Goal: Transaction & Acquisition: Purchase product/service

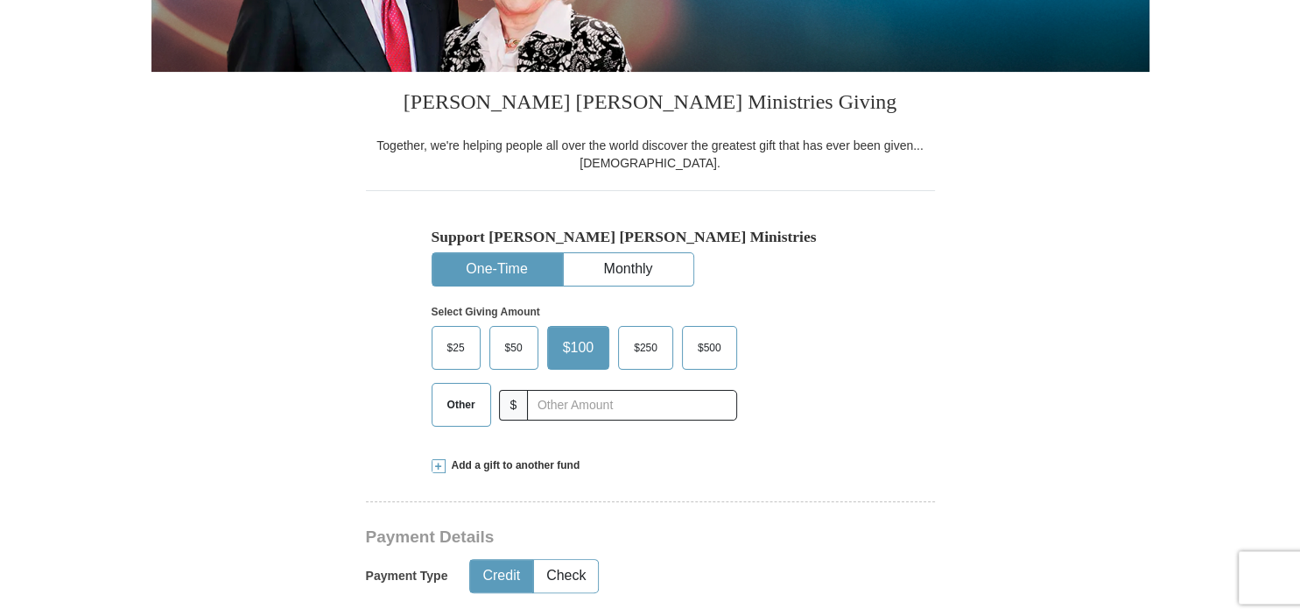
scroll to position [370, 0]
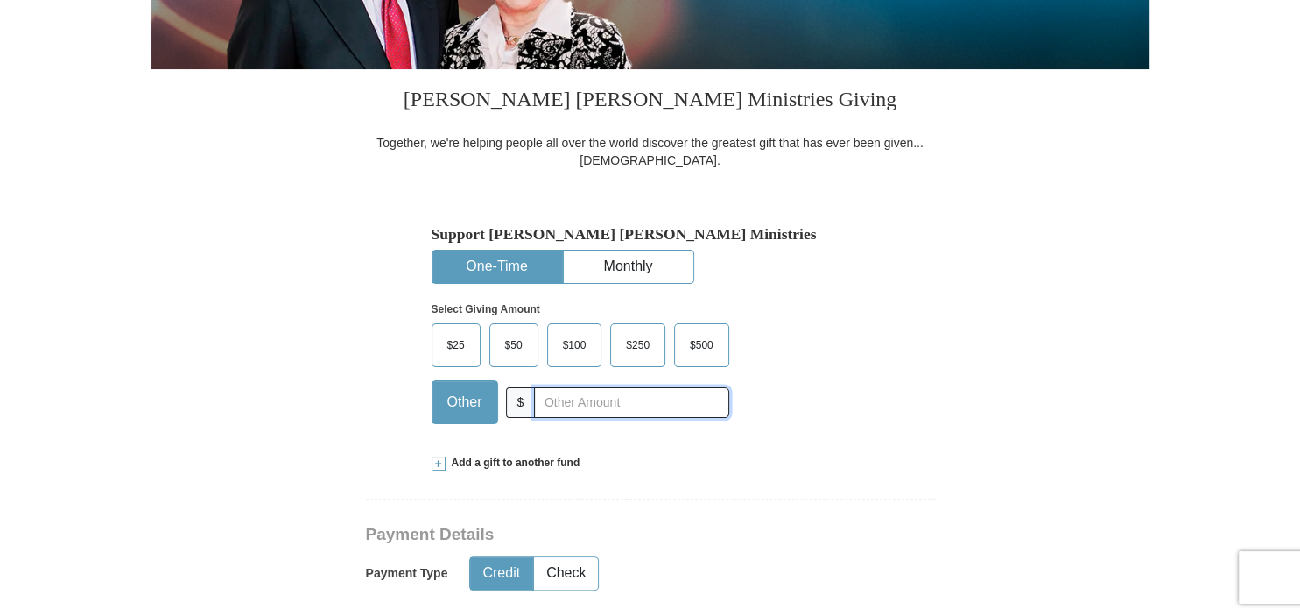
click at [579, 401] on input "text" at bounding box center [631, 402] width 194 height 31
click at [785, 422] on div "$25 $50 $100 $250 $500 $" at bounding box center [613, 380] width 363 height 114
click at [580, 335] on span "$100" at bounding box center [574, 345] width 41 height 26
click at [0, 0] on input "$100" at bounding box center [0, 0] width 0 height 0
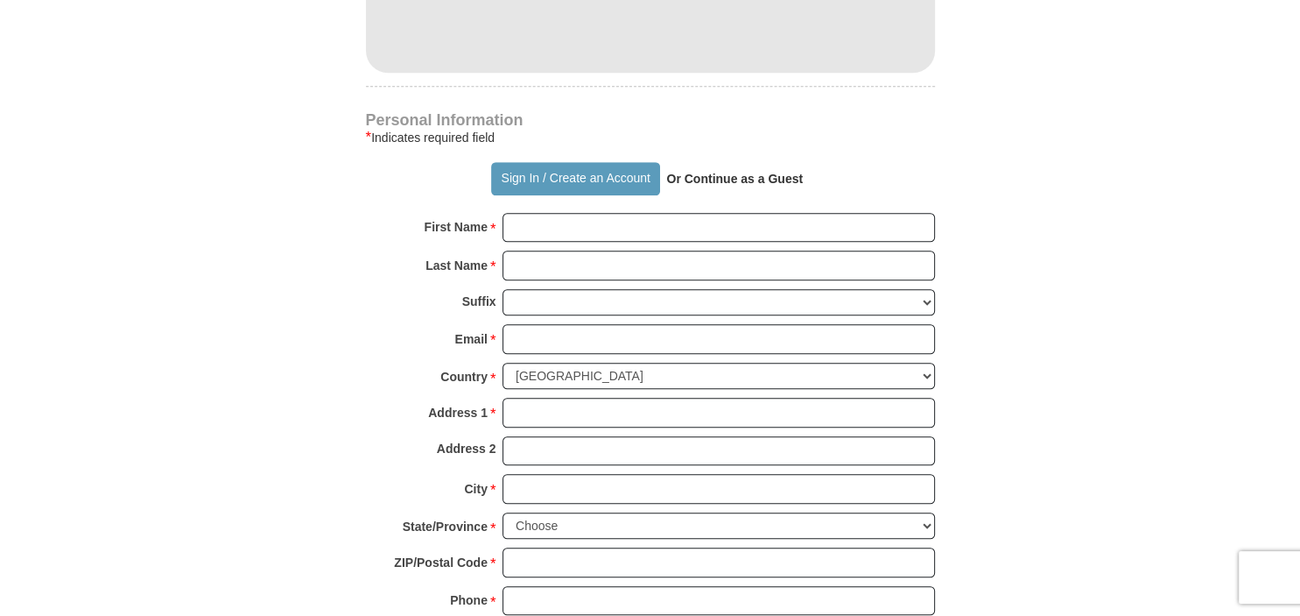
scroll to position [1017, 0]
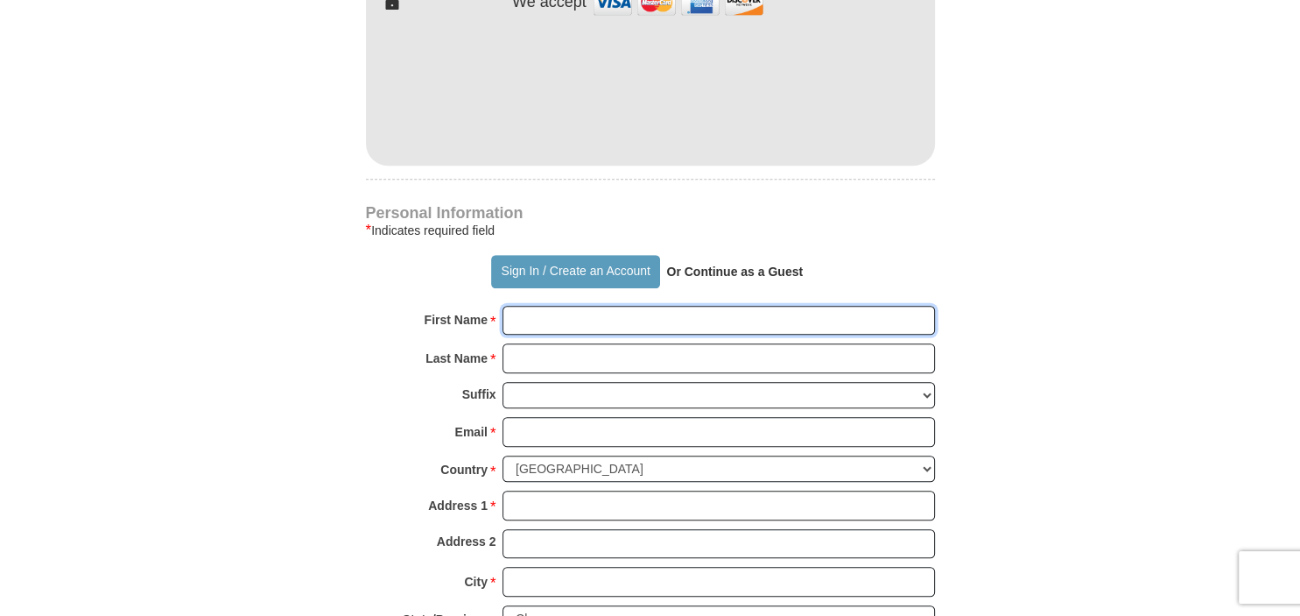
click at [545, 316] on input "First Name *" at bounding box center [719, 321] width 433 height 30
type input "[PERSON_NAME]"
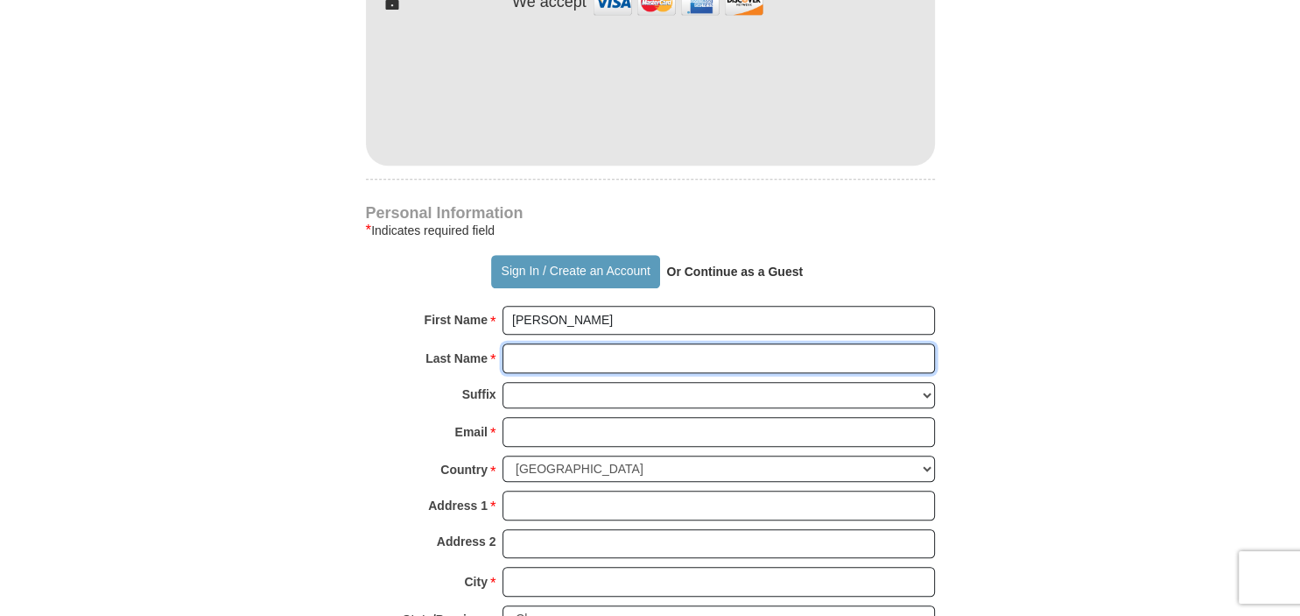
type input "[PERSON_NAME]"
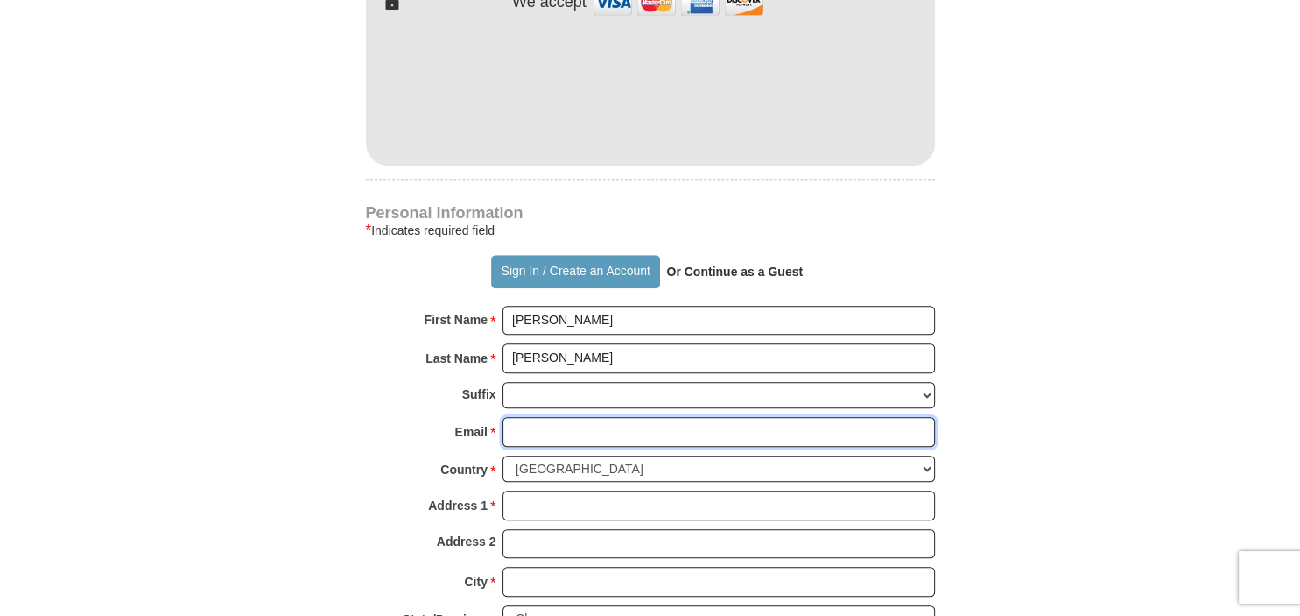
type input "[EMAIL_ADDRESS][DOMAIN_NAME]"
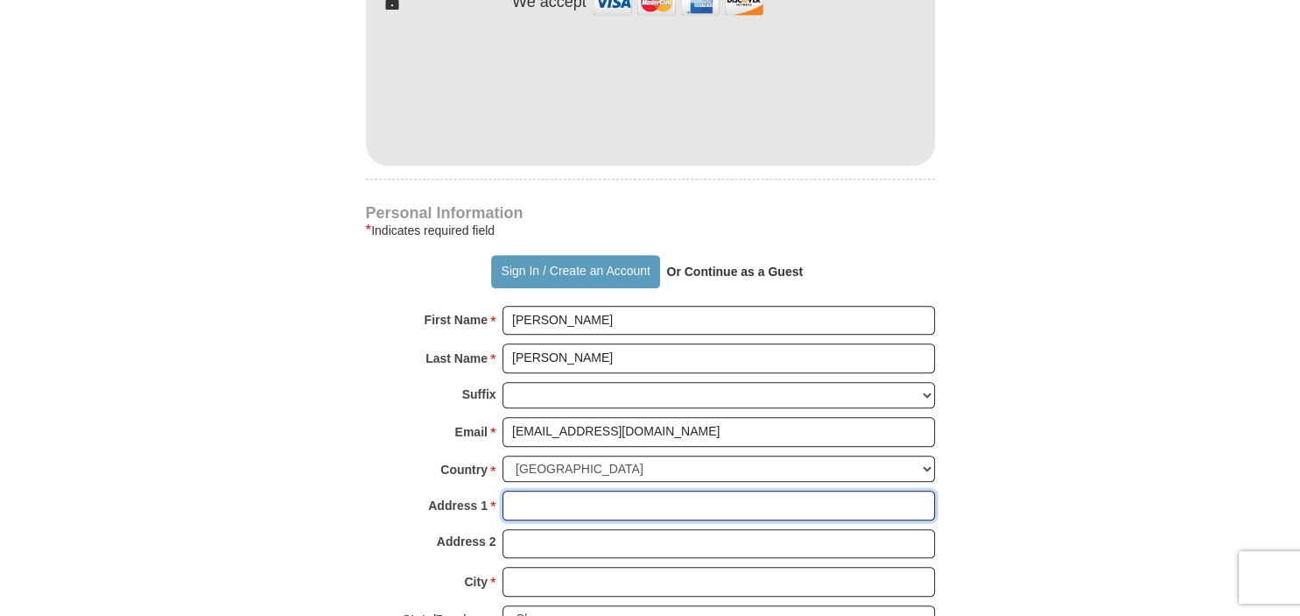
type input "[STREET_ADDRESS]"
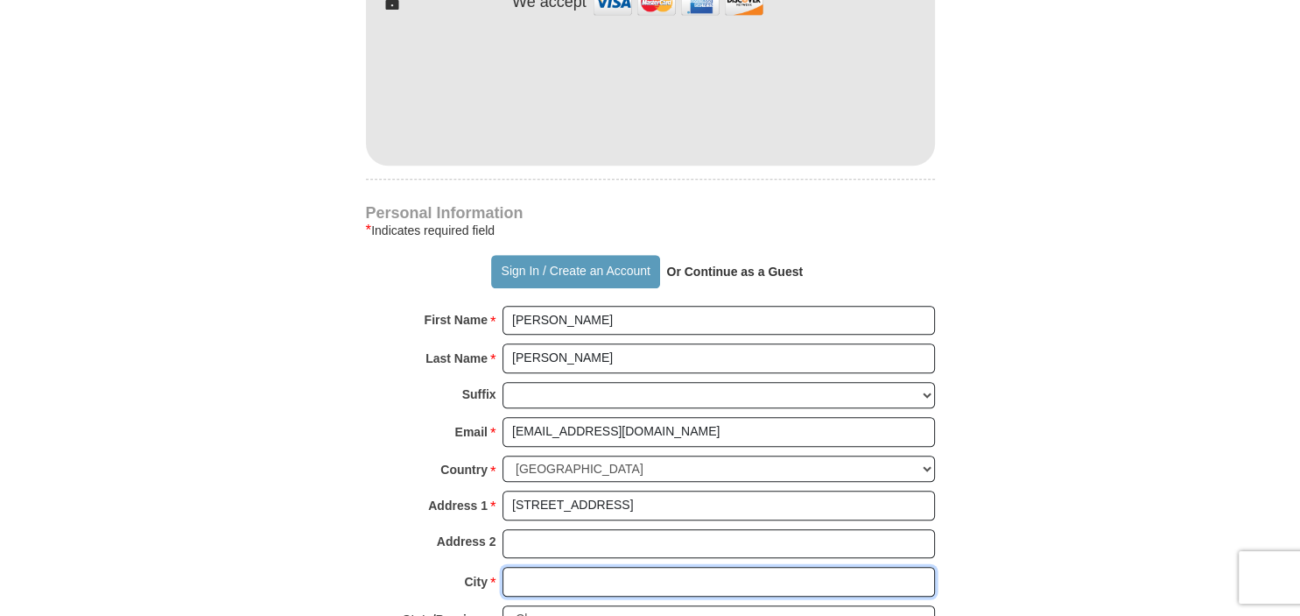
type input "Greeley"
select select "CO"
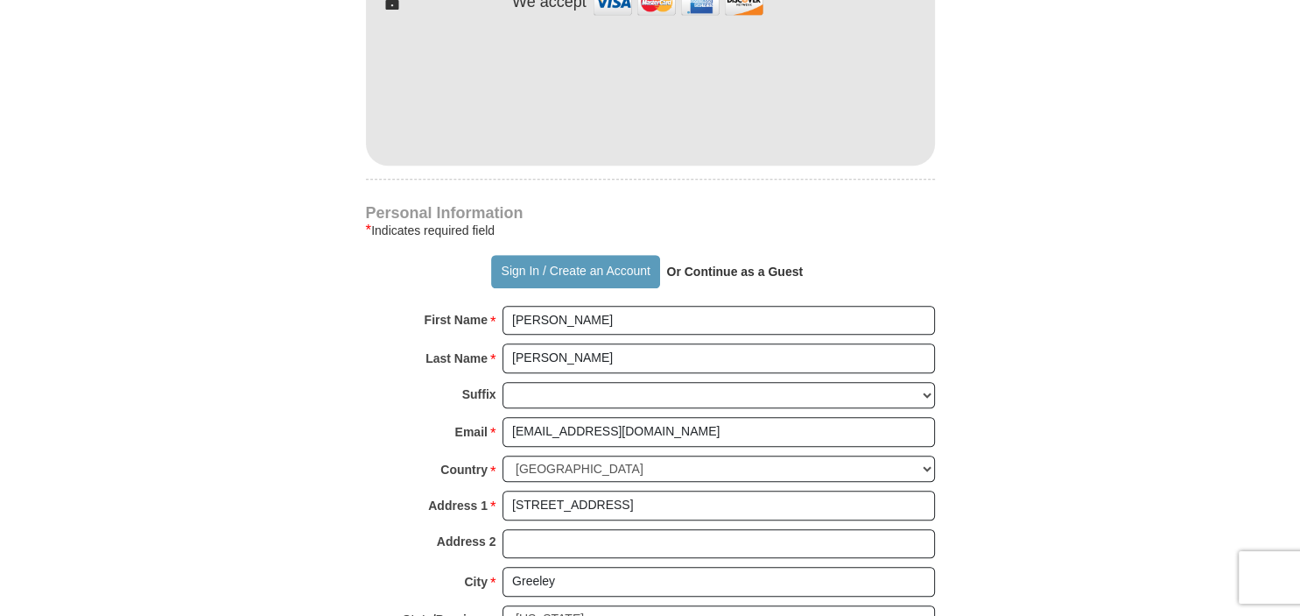
type input "80634"
type input "9702332722"
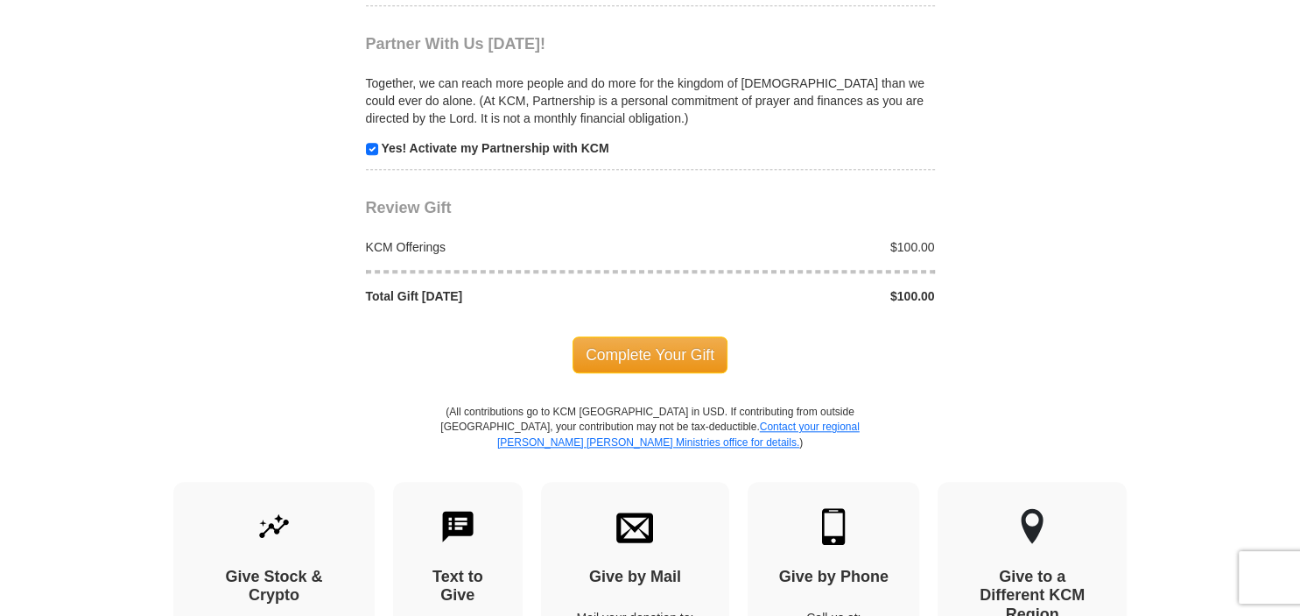
scroll to position [1757, 0]
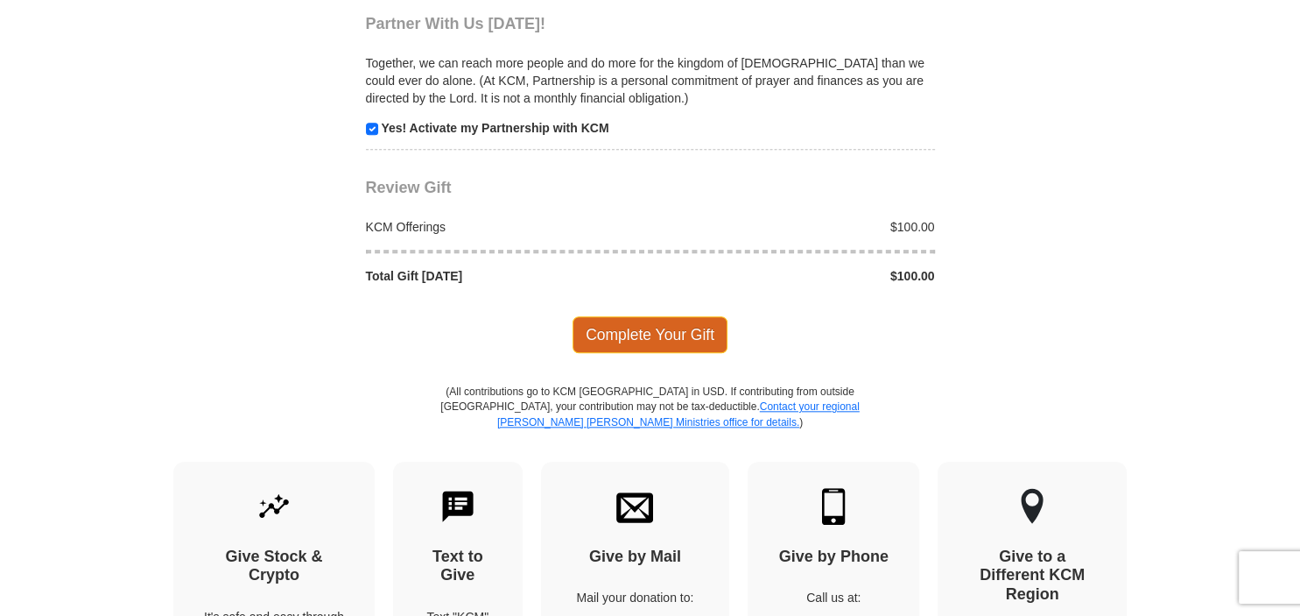
click at [659, 328] on span "Complete Your Gift" at bounding box center [650, 334] width 155 height 37
